Goal: Information Seeking & Learning: Learn about a topic

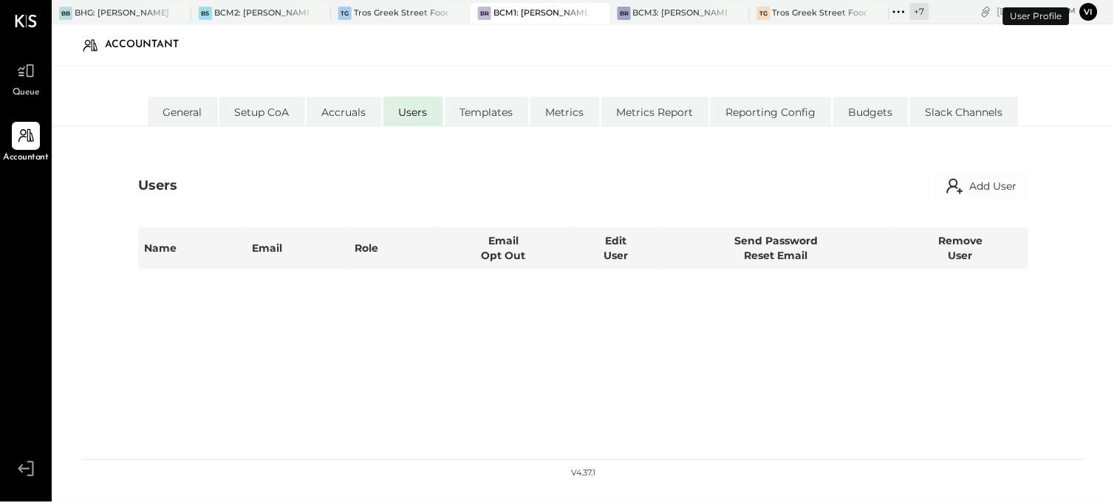
select select "**********"
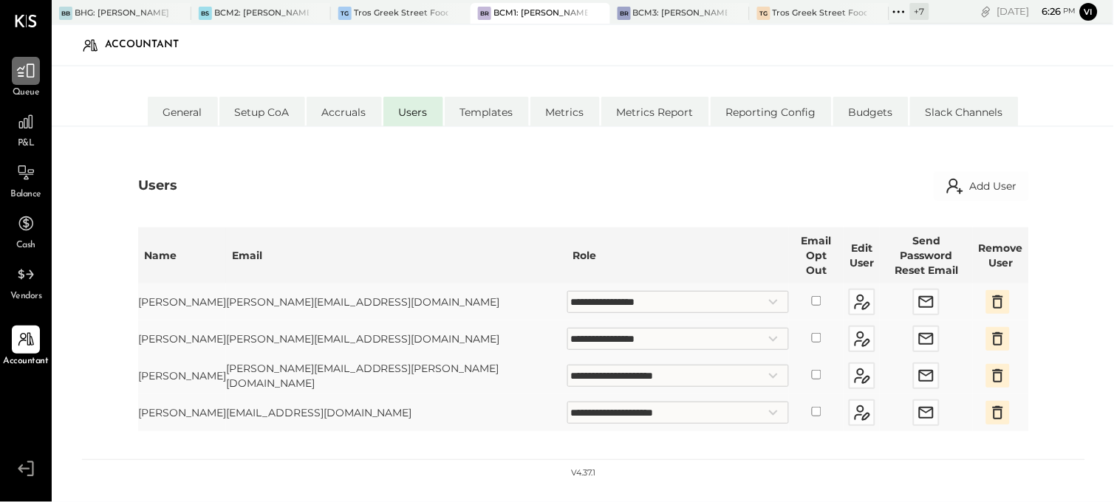
click at [30, 83] on div at bounding box center [26, 71] width 28 height 28
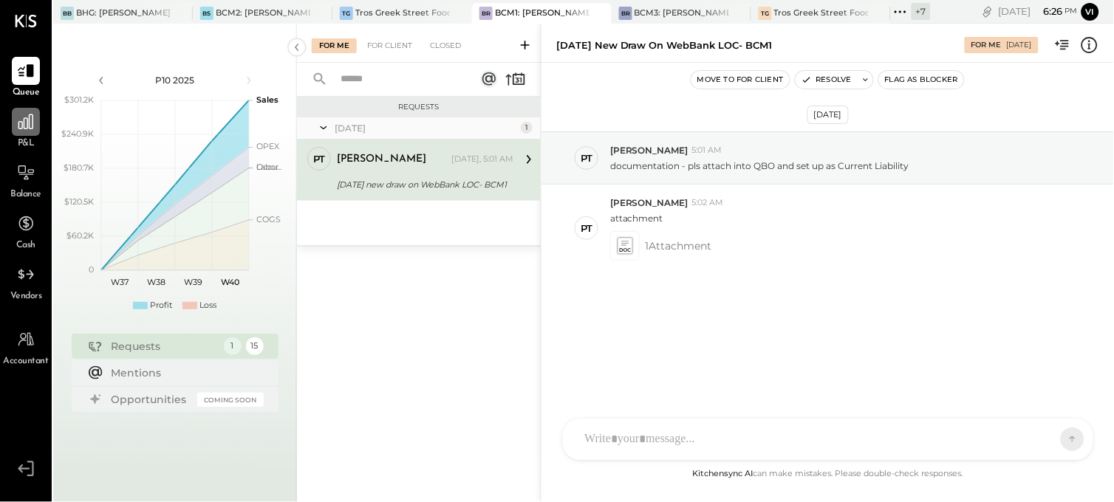
click at [16, 129] on icon at bounding box center [25, 121] width 19 height 19
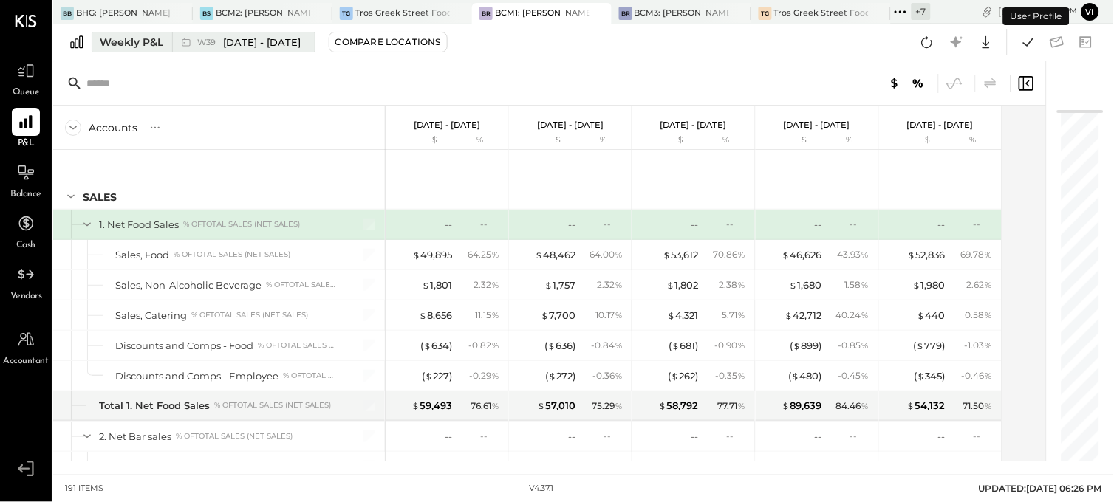
click at [272, 42] on span "[DATE] - [DATE]" at bounding box center [263, 42] width 78 height 14
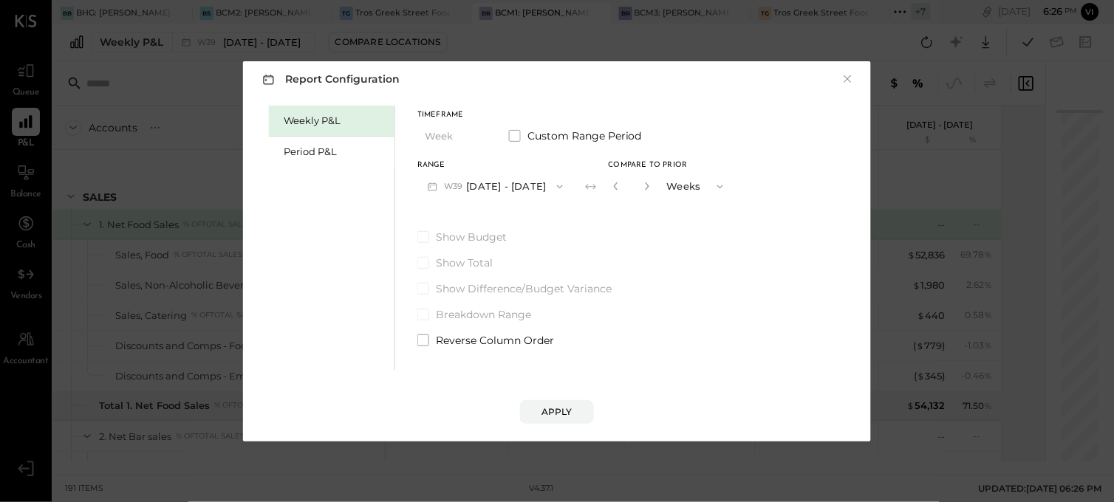
click at [503, 178] on button "W39 [DATE] - [DATE]" at bounding box center [495, 186] width 156 height 27
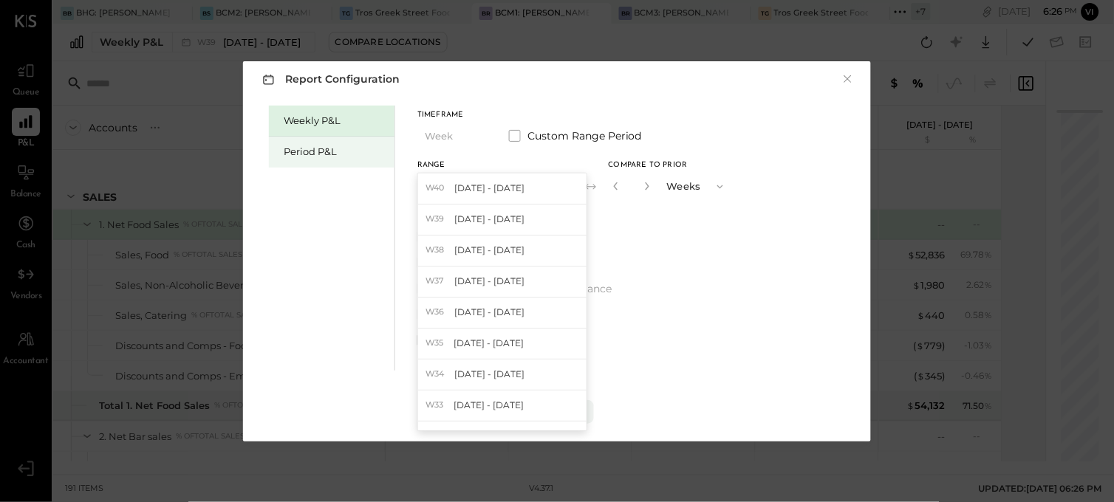
click at [323, 150] on div "Period P&L" at bounding box center [335, 152] width 103 height 14
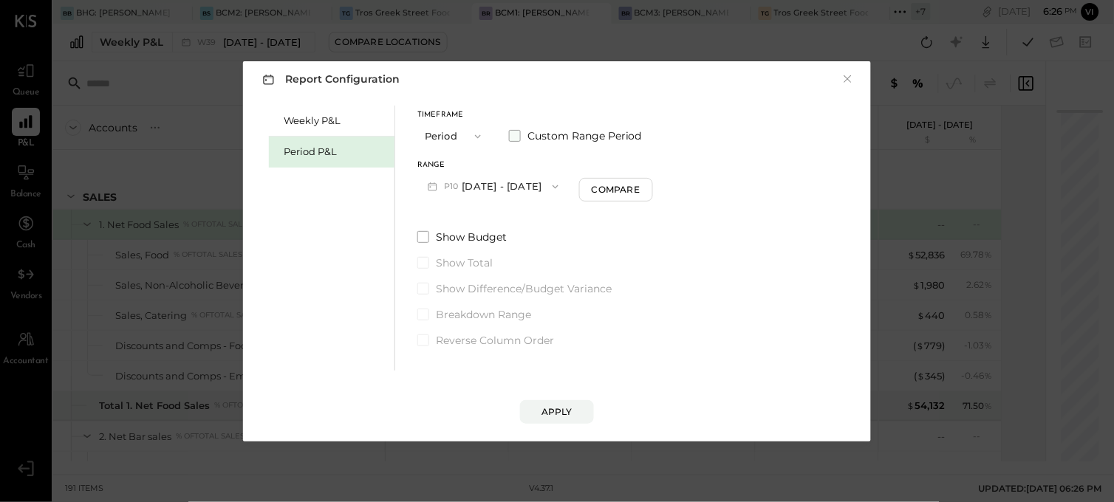
click at [521, 134] on label "Custom Range Period" at bounding box center [575, 136] width 133 height 15
click at [448, 189] on button "[DATE]" at bounding box center [461, 186] width 88 height 27
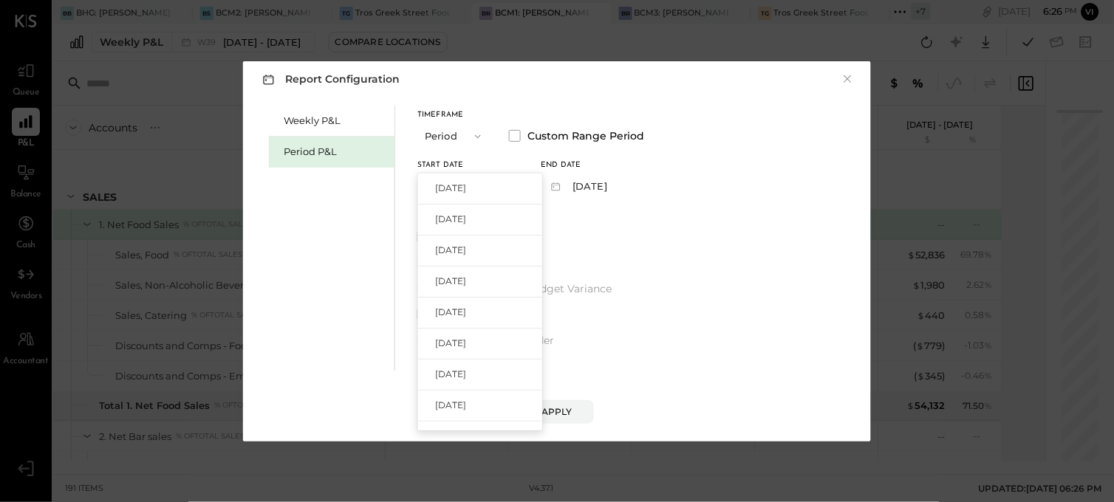
click at [602, 180] on button "[DATE]" at bounding box center [578, 186] width 74 height 27
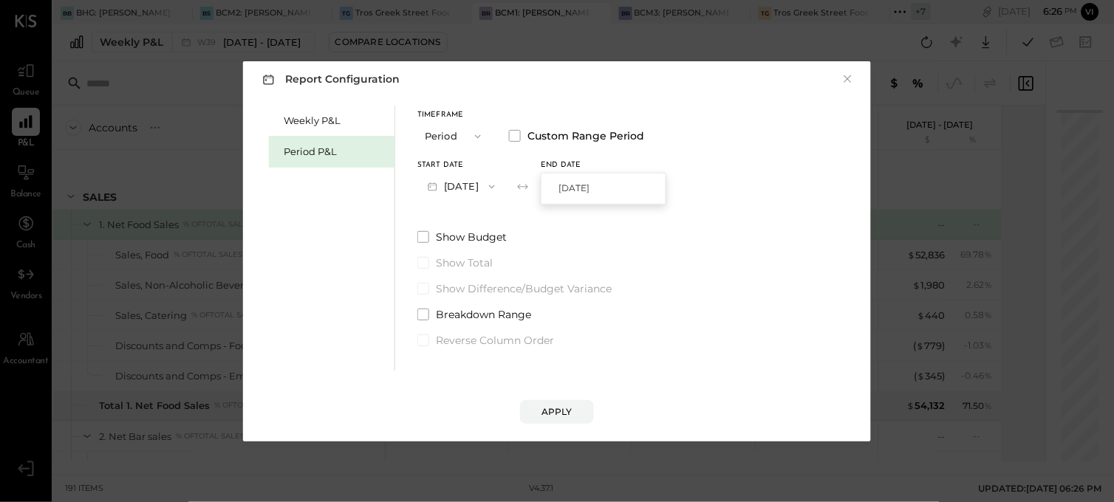
click at [758, 205] on div "Weekly P&L Period P&L Timeframe Period Custom Range Period Start Date [DATE] En…" at bounding box center [557, 236] width 598 height 269
click at [560, 411] on div "Apply" at bounding box center [556, 412] width 31 height 13
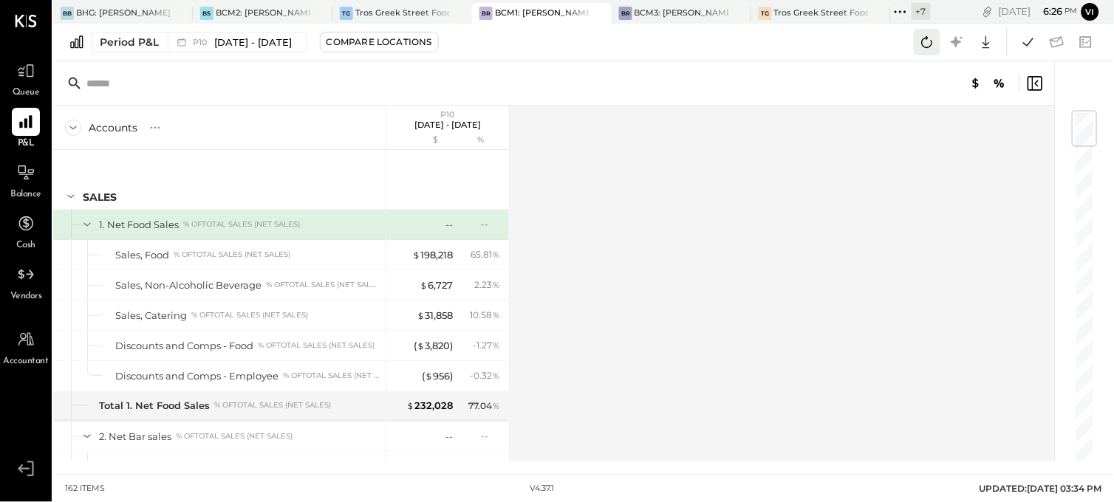
click at [927, 47] on icon at bounding box center [927, 42] width 11 height 12
click at [1027, 47] on icon at bounding box center [1028, 42] width 19 height 19
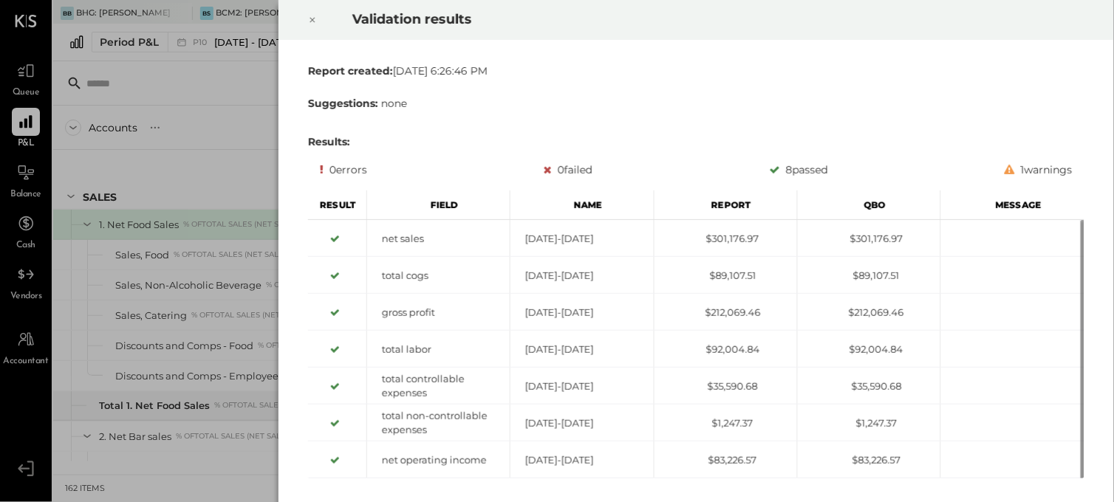
click at [312, 26] on icon at bounding box center [312, 20] width 9 height 18
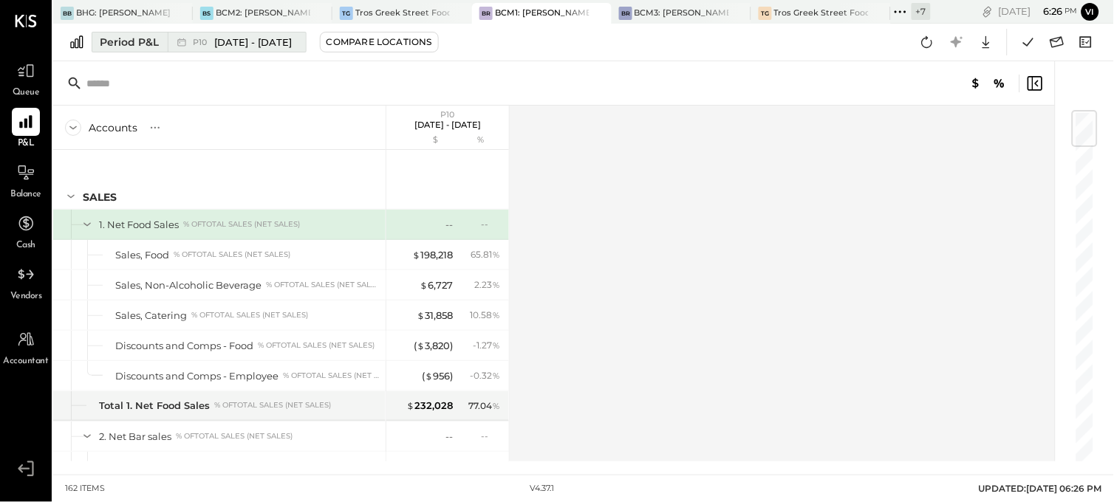
click at [155, 48] on div "Period P&L" at bounding box center [129, 42] width 59 height 15
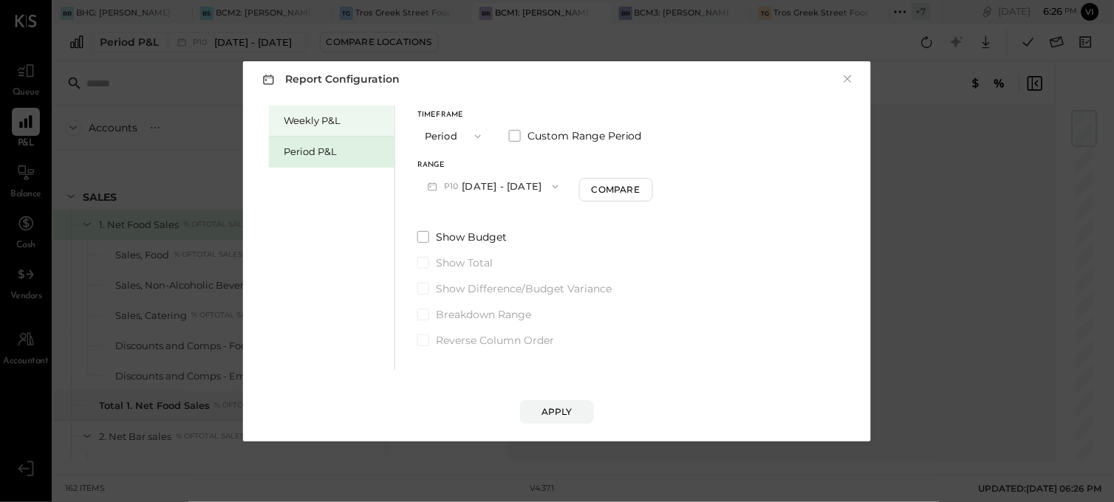
click at [345, 121] on div "Weekly P&L" at bounding box center [335, 121] width 103 height 14
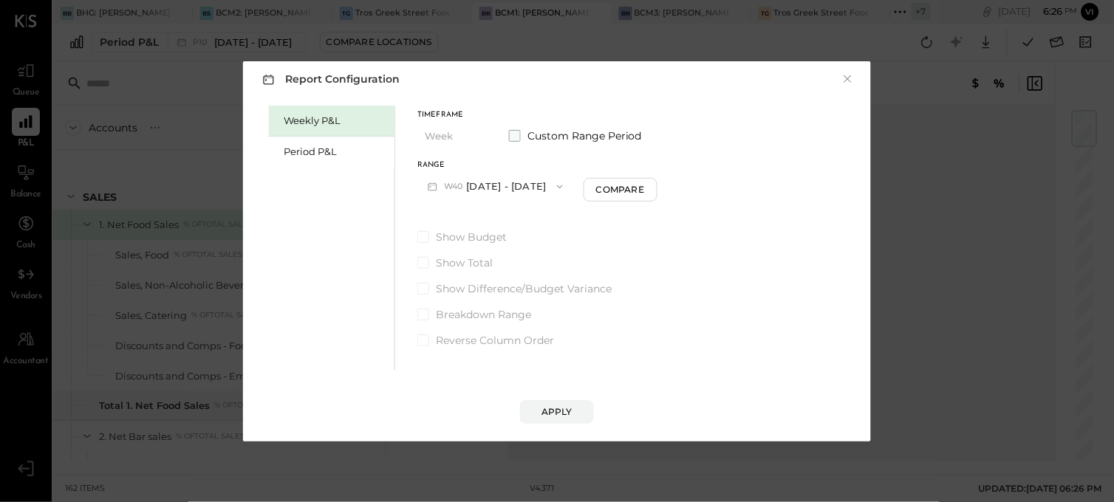
click at [525, 129] on label "Custom Range Period" at bounding box center [575, 136] width 133 height 15
click at [498, 185] on icon "button" at bounding box center [492, 187] width 12 height 12
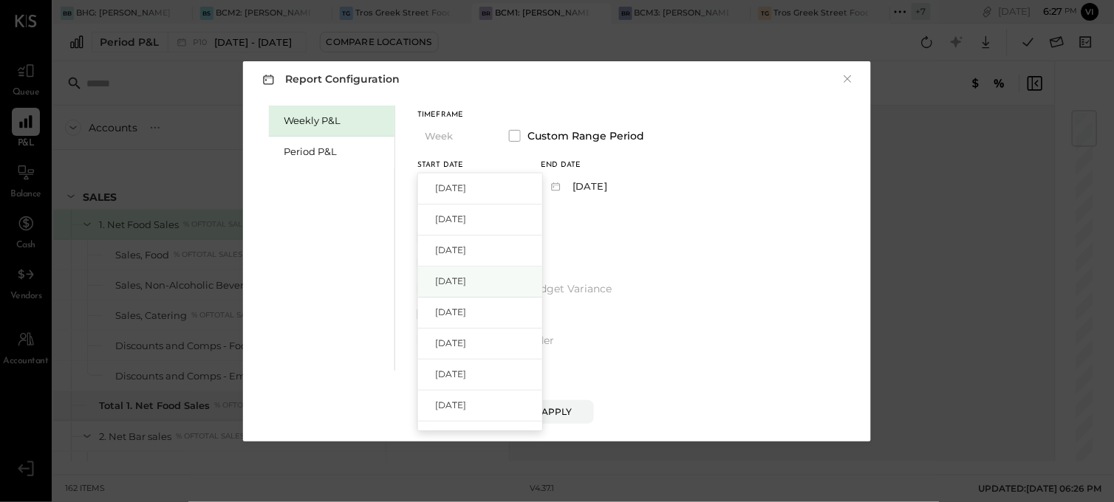
click at [464, 287] on span "[DATE]" at bounding box center [450, 281] width 31 height 13
click at [609, 185] on button "[DATE]" at bounding box center [585, 186] width 88 height 27
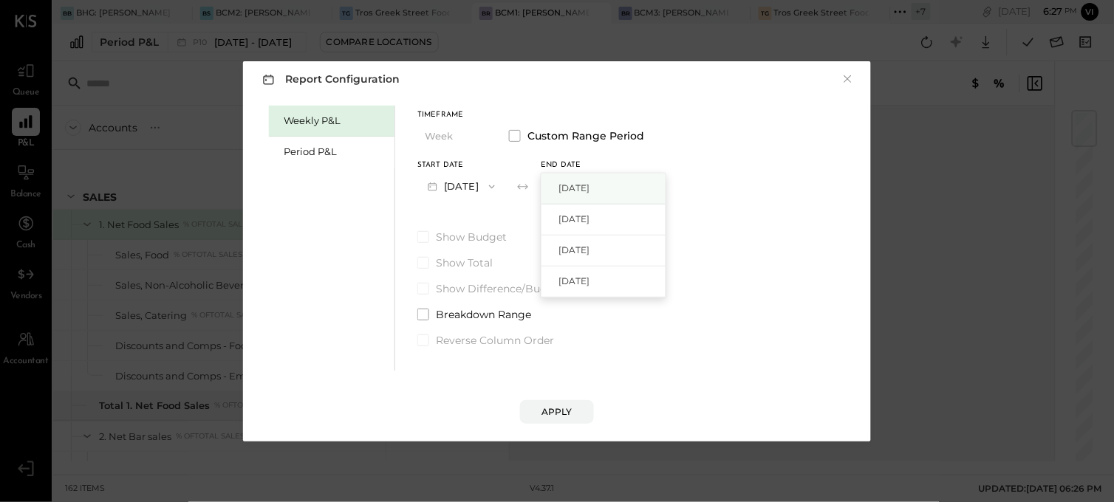
click at [589, 182] on span "[DATE]" at bounding box center [573, 188] width 31 height 13
click at [542, 411] on div "Apply" at bounding box center [556, 412] width 31 height 13
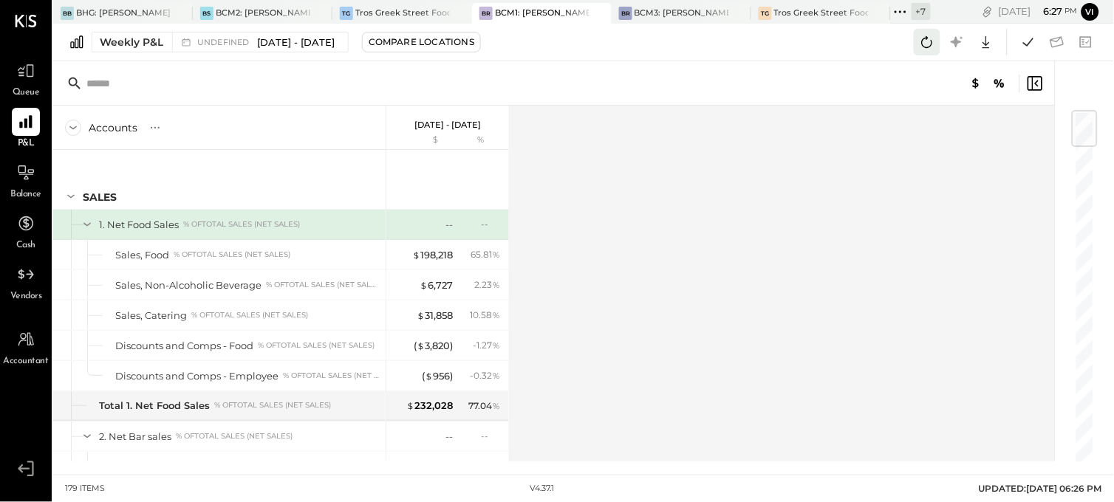
click at [925, 39] on icon at bounding box center [926, 42] width 19 height 19
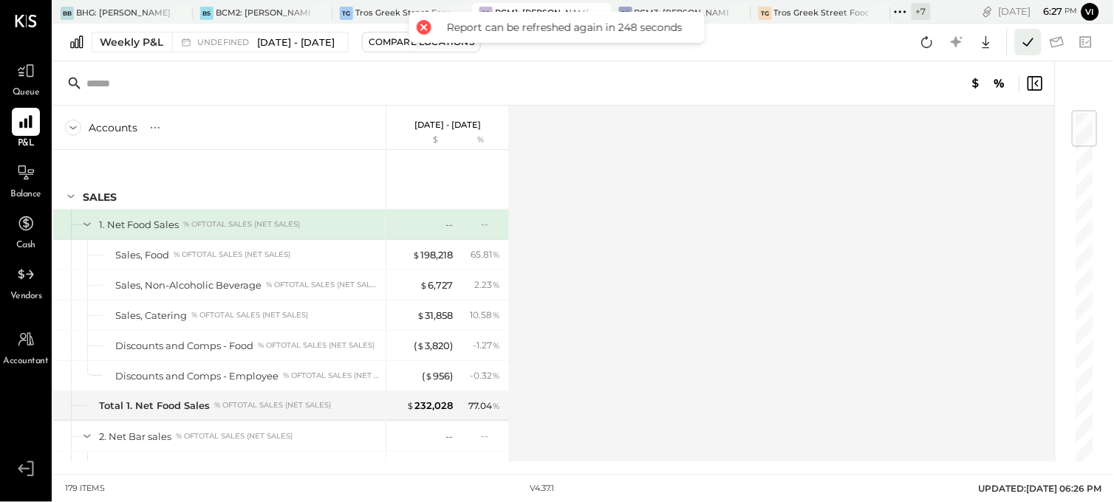
click at [1030, 39] on icon at bounding box center [1028, 42] width 19 height 19
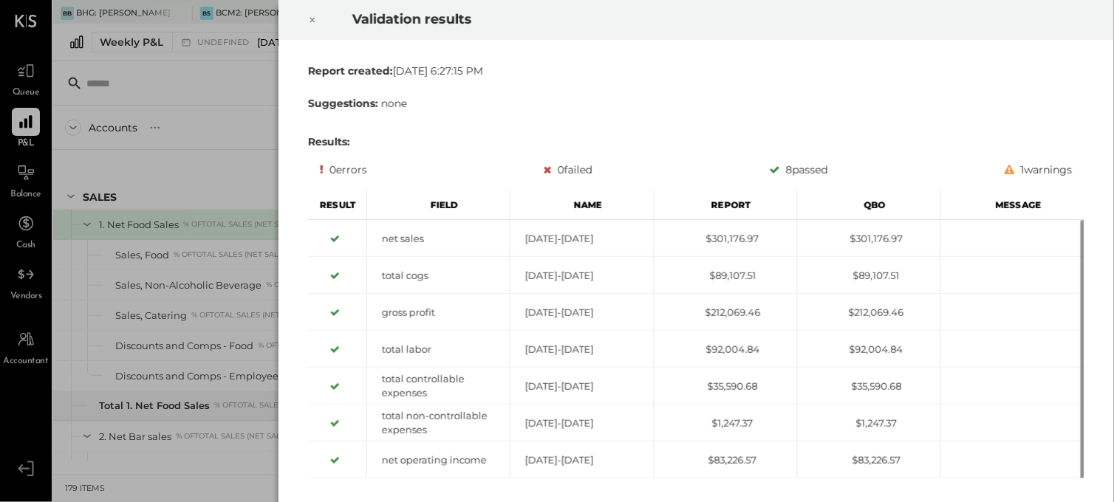
click at [315, 21] on icon at bounding box center [312, 20] width 9 height 18
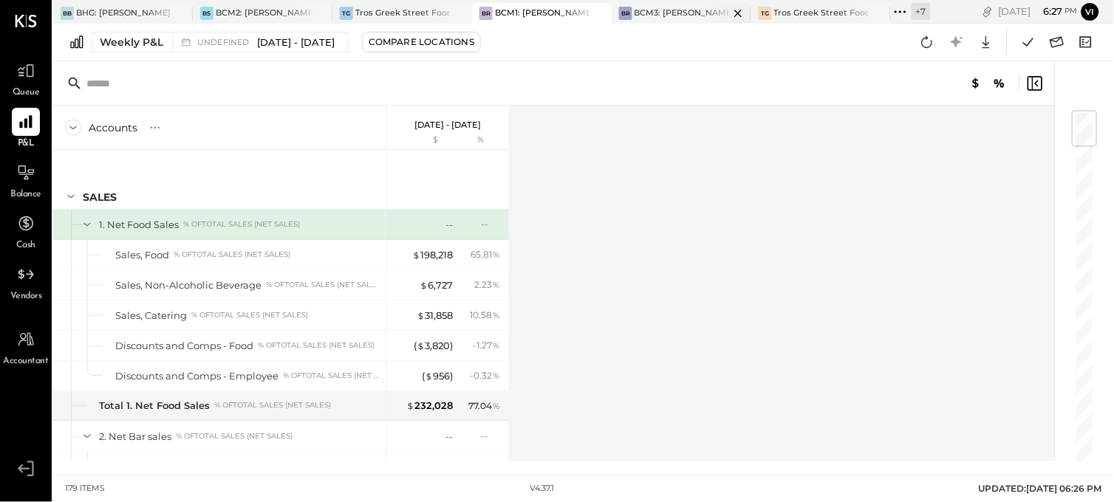
click at [702, 18] on div at bounding box center [726, 13] width 52 height 20
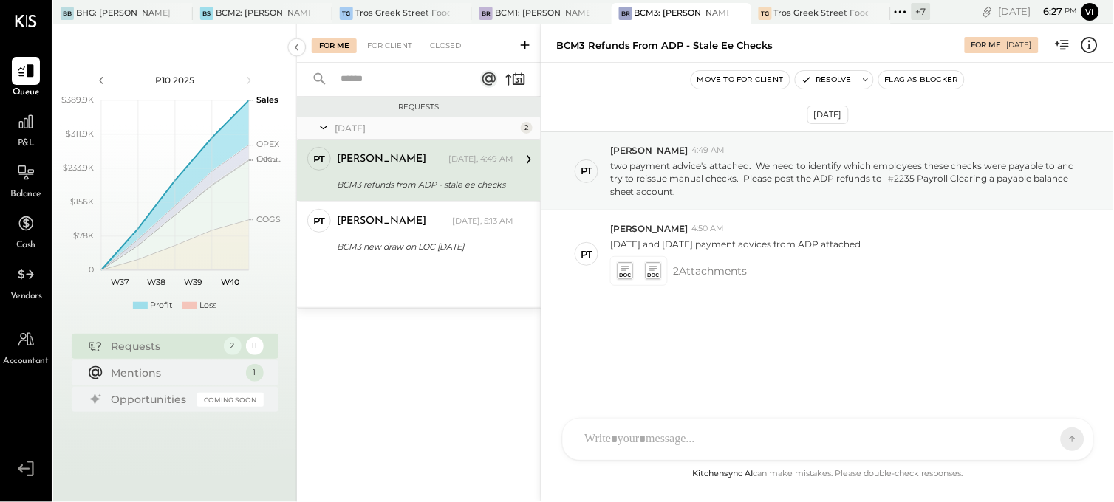
click at [10, 133] on div "P&L" at bounding box center [25, 129] width 43 height 43
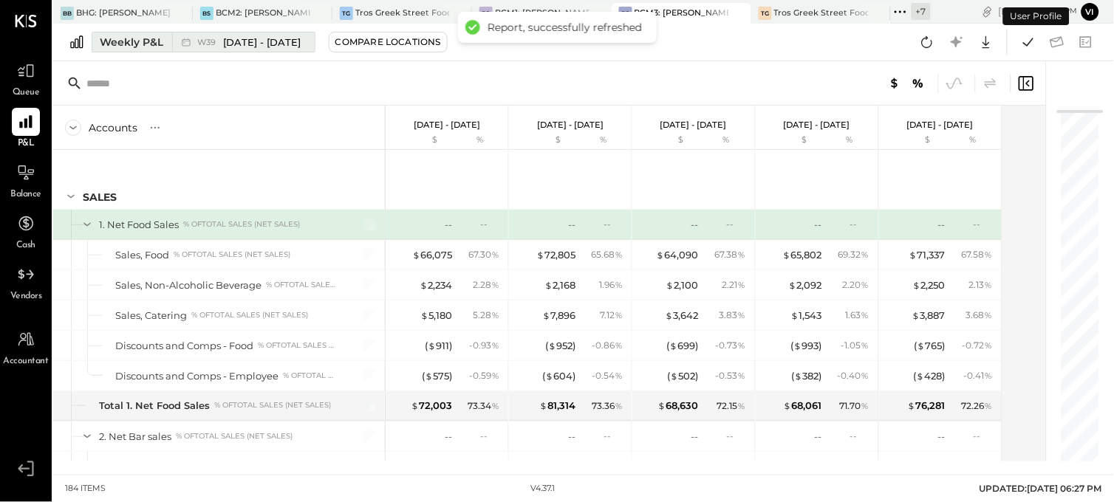
click at [266, 37] on span "[DATE] - [DATE]" at bounding box center [263, 42] width 78 height 14
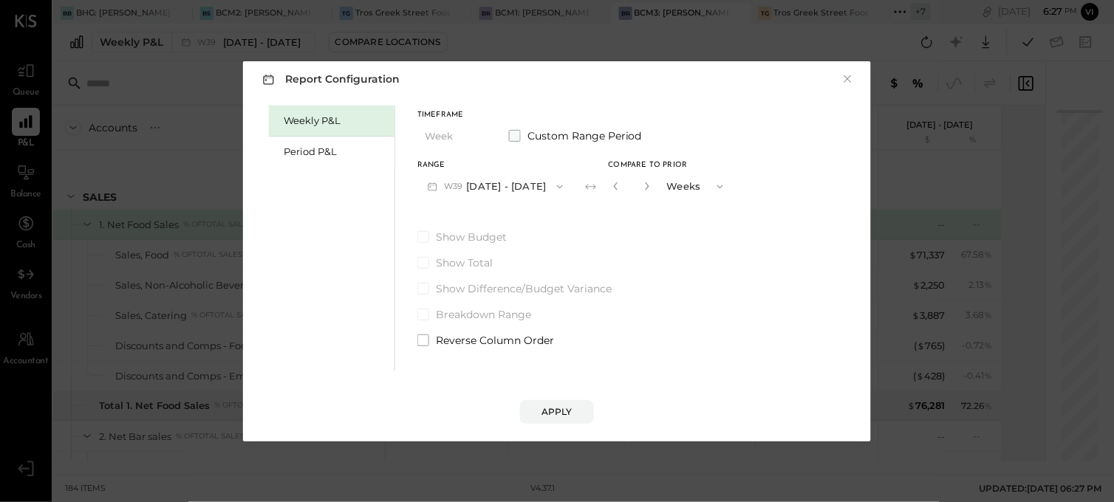
click at [542, 137] on span "Custom Range Period" at bounding box center [584, 136] width 114 height 15
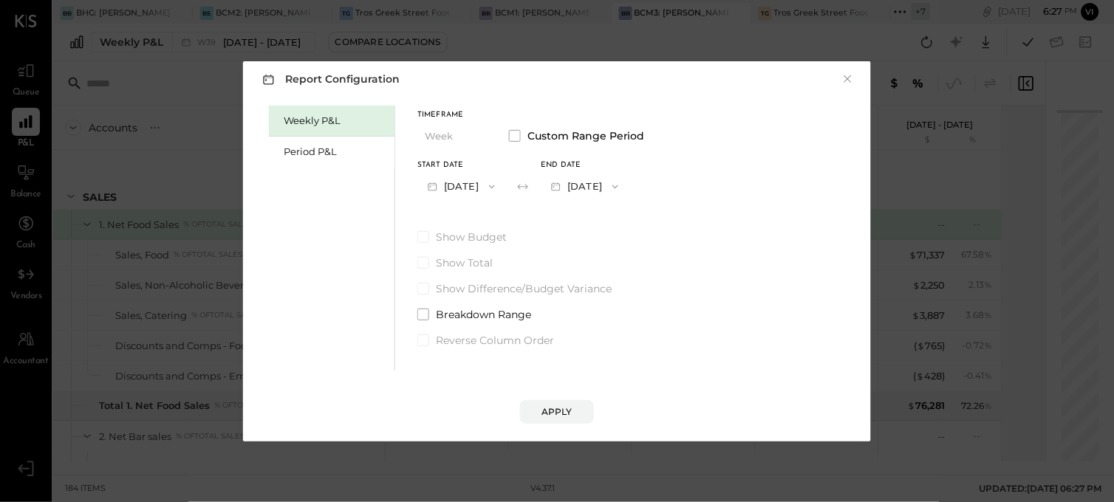
click at [498, 187] on span "button" at bounding box center [488, 187] width 19 height 12
click at [466, 283] on span "[DATE]" at bounding box center [450, 281] width 31 height 13
click at [629, 188] on button "[DATE]" at bounding box center [585, 186] width 88 height 27
click at [635, 191] on div "[DATE]" at bounding box center [603, 189] width 124 height 31
click at [560, 410] on div "Apply" at bounding box center [556, 412] width 31 height 13
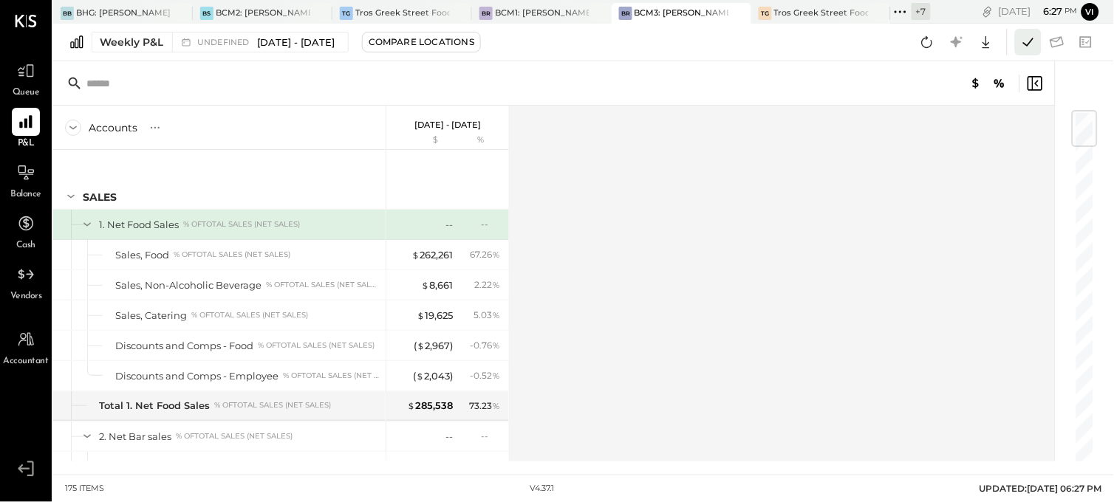
click at [1023, 40] on icon at bounding box center [1028, 42] width 19 height 19
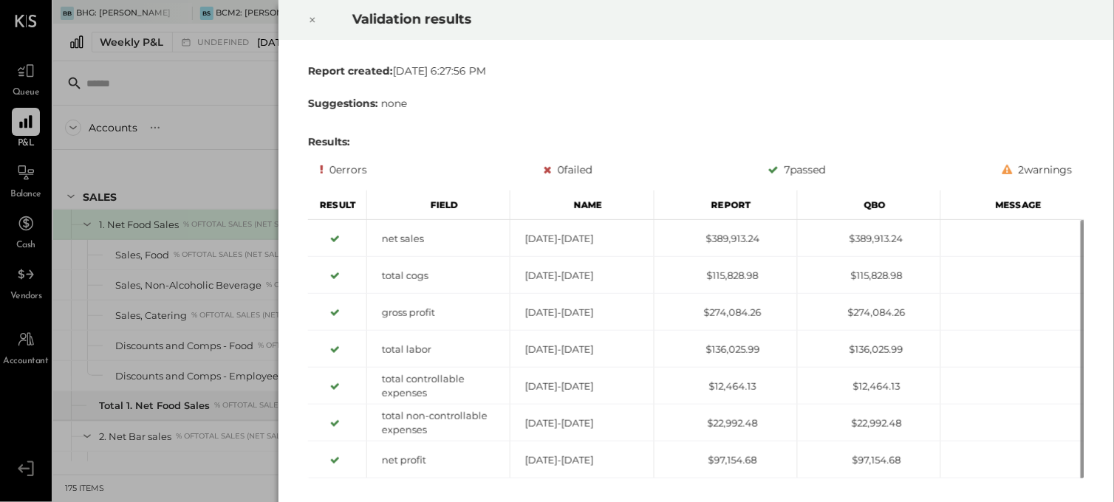
click at [314, 15] on icon at bounding box center [312, 20] width 9 height 18
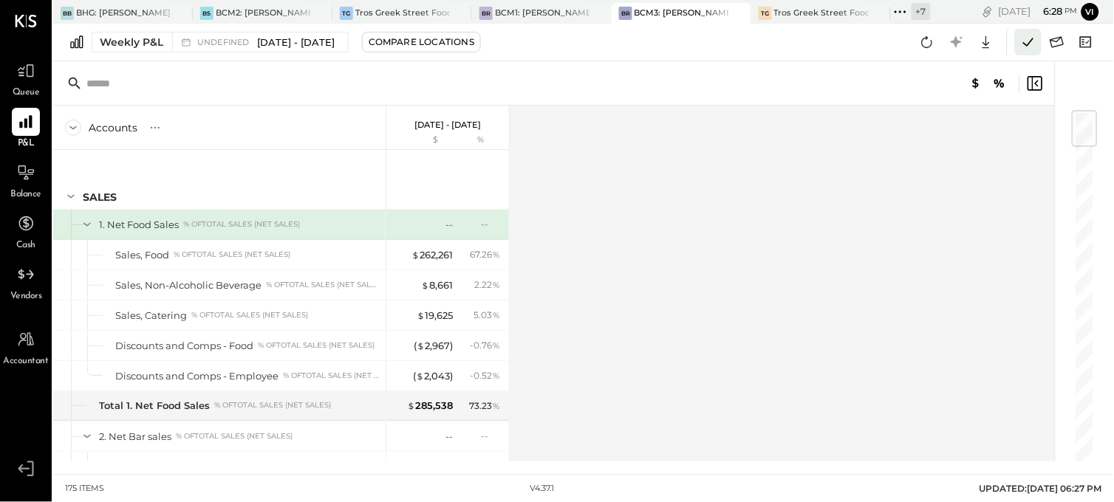
click at [1025, 44] on icon at bounding box center [1028, 42] width 19 height 19
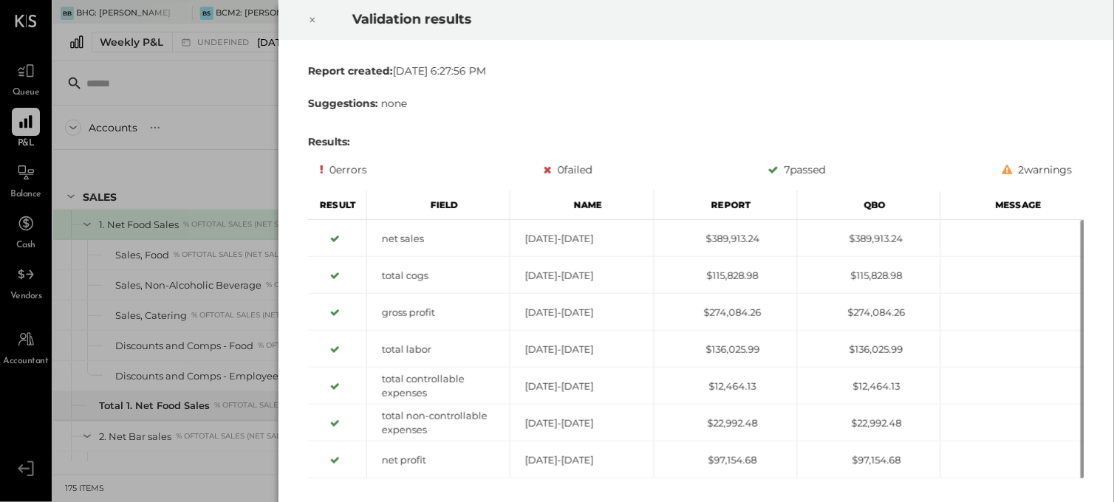
click at [315, 21] on icon at bounding box center [312, 20] width 9 height 18
